Goal: Information Seeking & Learning: Compare options

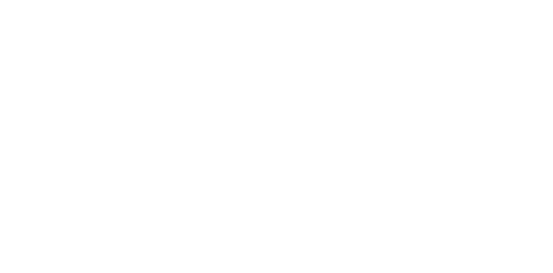
checkbox input "false"
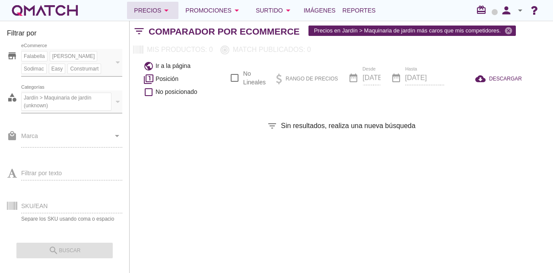
click at [159, 7] on div "Precios arrow_drop_down" at bounding box center [153, 10] width 38 height 10
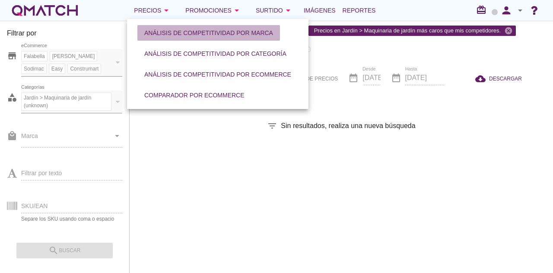
click at [172, 35] on div "Análisis de competitividad por marca" at bounding box center [208, 33] width 129 height 9
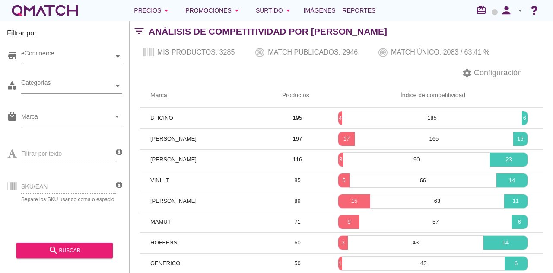
click at [74, 63] on div "eCommerce" at bounding box center [71, 57] width 101 height 16
click at [76, 64] on div "eCommerce Chile" at bounding box center [71, 57] width 101 height 16
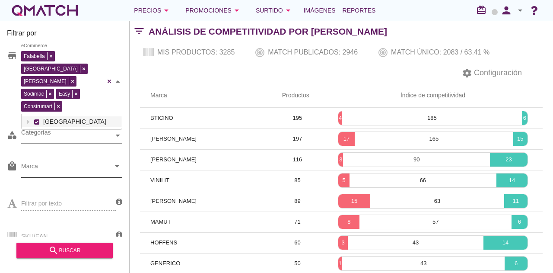
click at [63, 161] on input "Marca" at bounding box center [65, 168] width 89 height 14
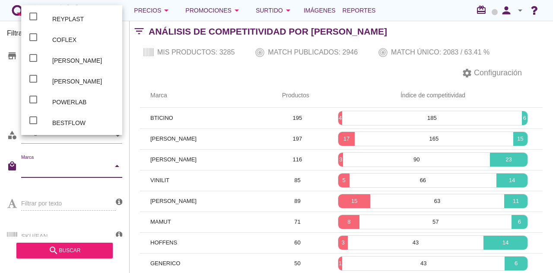
click at [142, 80] on div "settings Configuración" at bounding box center [341, 73] width 423 height 21
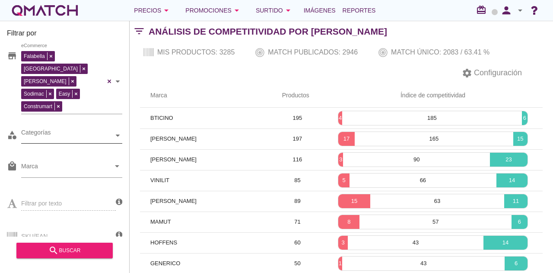
click at [78, 131] on div "Categorías" at bounding box center [67, 135] width 92 height 9
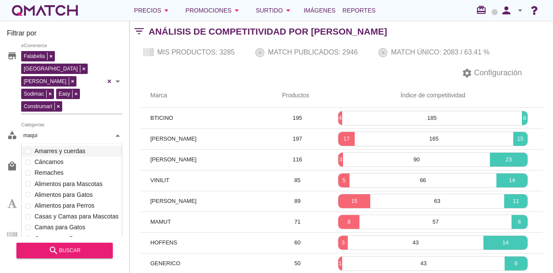
scroll to position [60, 101]
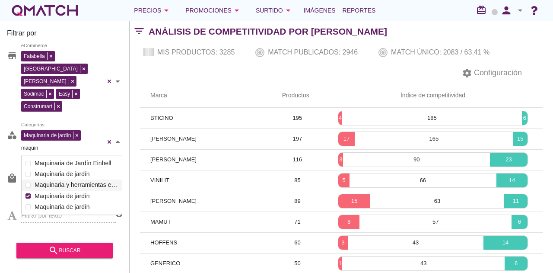
click at [92, 158] on div "Ferretería y gasfitería Mascotas Automóvil Baño Herramientas Accesorios herrami…" at bounding box center [72, 185] width 100 height 54
click at [70, 155] on div "Maquinaria de jardín Categorías maquin maquin Ferretería y gasfitería Mascotas …" at bounding box center [71, 142] width 101 height 28
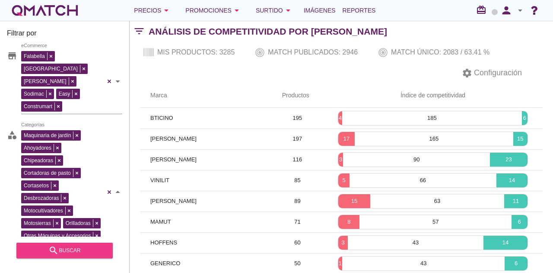
type input "maquin"
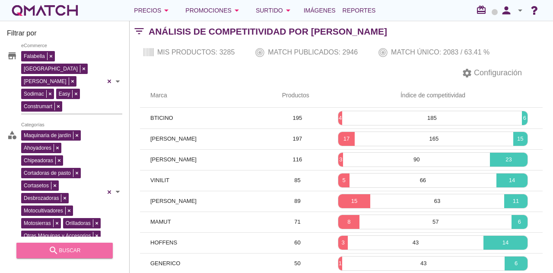
click at [58, 246] on icon "search" at bounding box center [53, 250] width 10 height 10
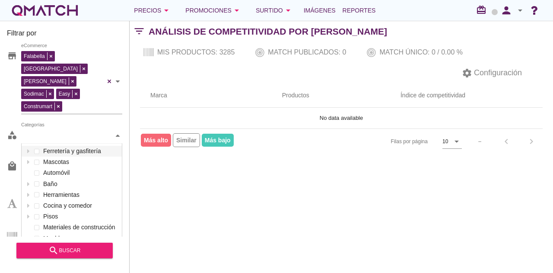
click at [59, 131] on div "Categorías" at bounding box center [67, 135] width 92 height 9
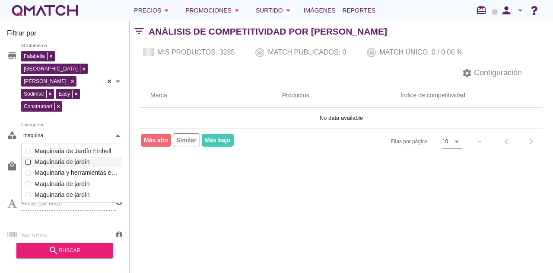
click at [74, 138] on div "Categorías maquina maquina Ferretería y gasfitería Mascotas Automóvil Baño Herr…" at bounding box center [71, 136] width 101 height 16
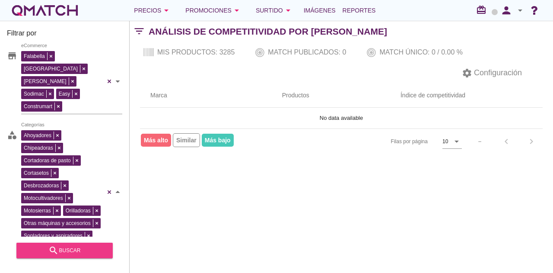
type input "maquina"
click at [74, 244] on button "search buscar" at bounding box center [64, 250] width 96 height 16
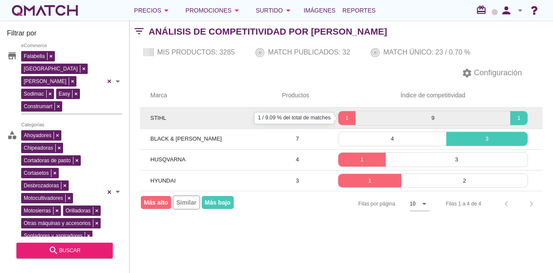
click at [344, 114] on p "1" at bounding box center [346, 118] width 17 height 9
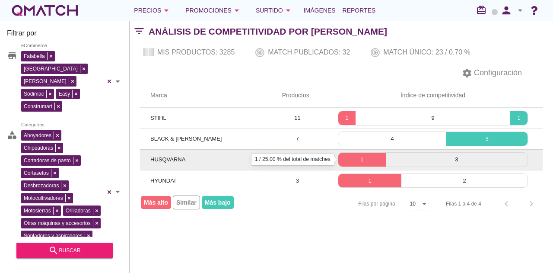
click at [358, 159] on p "1" at bounding box center [361, 159] width 47 height 9
